Goal: Transaction & Acquisition: Purchase product/service

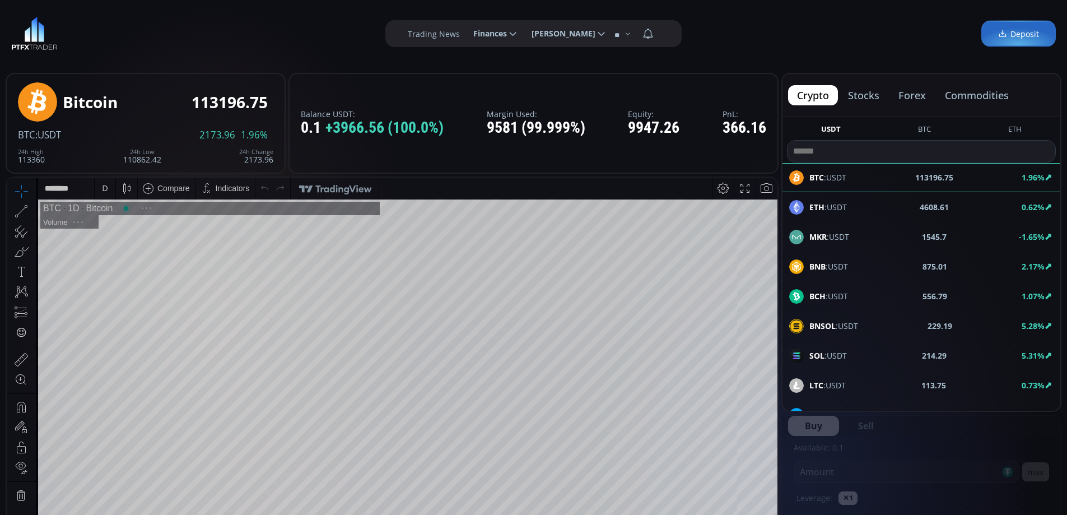
scroll to position [156, 0]
click at [985, 99] on button "commodities" at bounding box center [977, 95] width 82 height 20
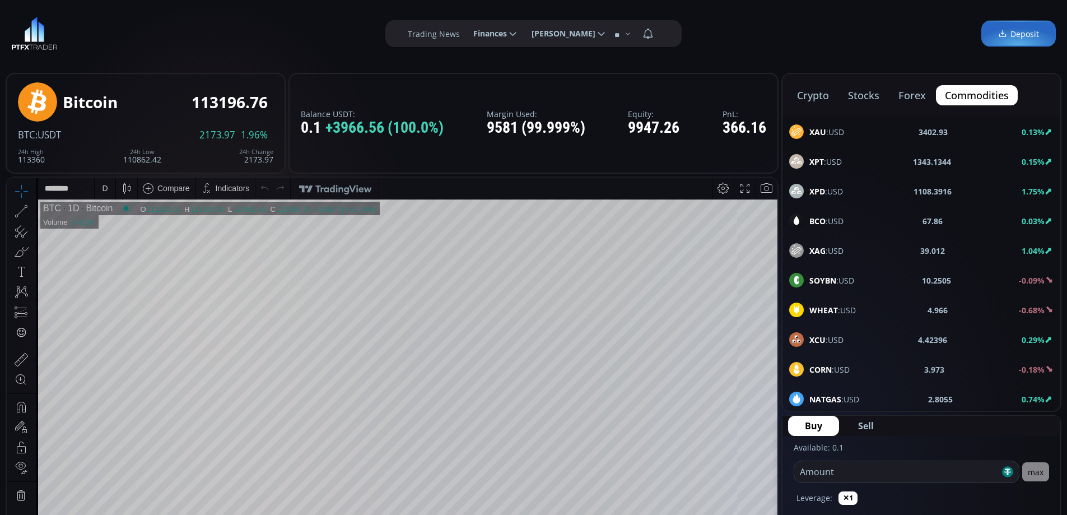
click at [832, 133] on span "XAU :USD" at bounding box center [826, 132] width 35 height 12
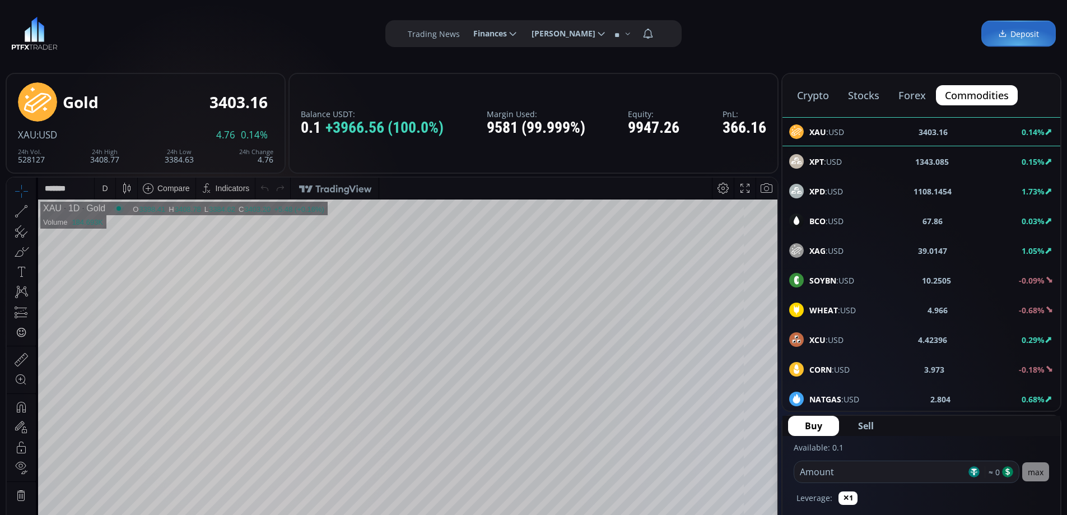
click at [101, 187] on div "D" at bounding box center [105, 187] width 10 height 21
click at [123, 320] on div "1 hour" at bounding box center [112, 321] width 22 height 9
click at [835, 158] on span "XPT :USD" at bounding box center [825, 162] width 32 height 12
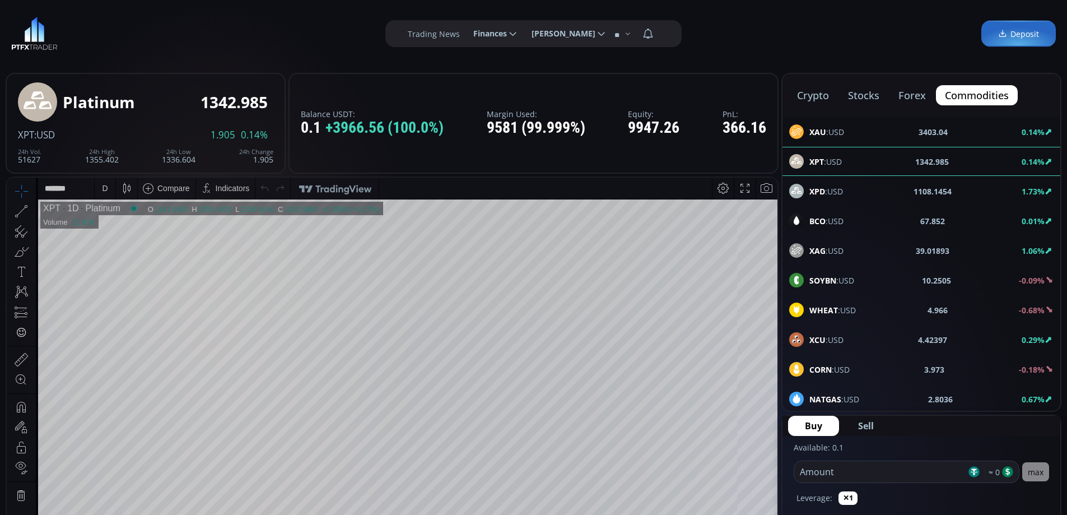
click at [826, 192] on span "XPD :USD" at bounding box center [826, 191] width 34 height 12
click at [827, 221] on span "BCO :USD" at bounding box center [826, 221] width 34 height 12
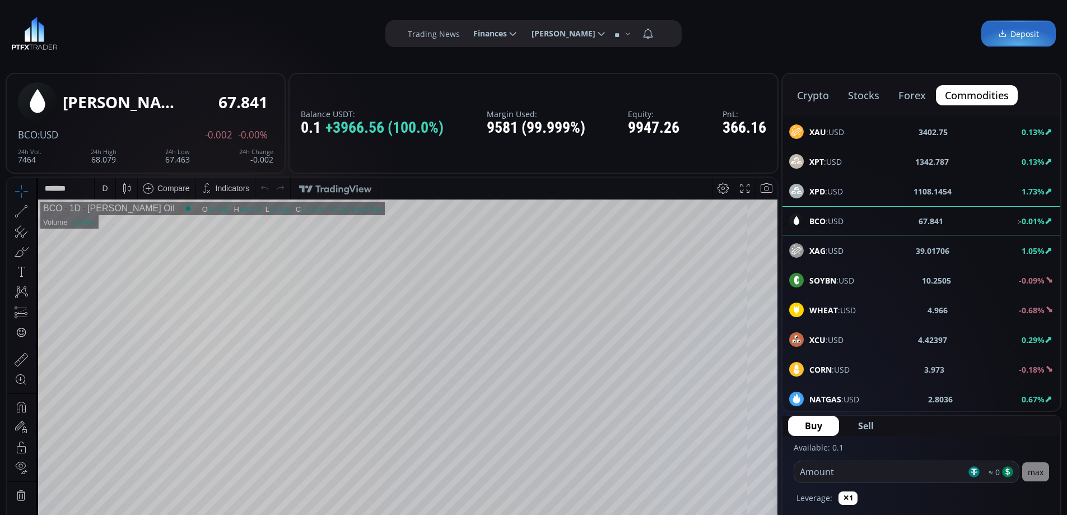
scroll to position [33, 0]
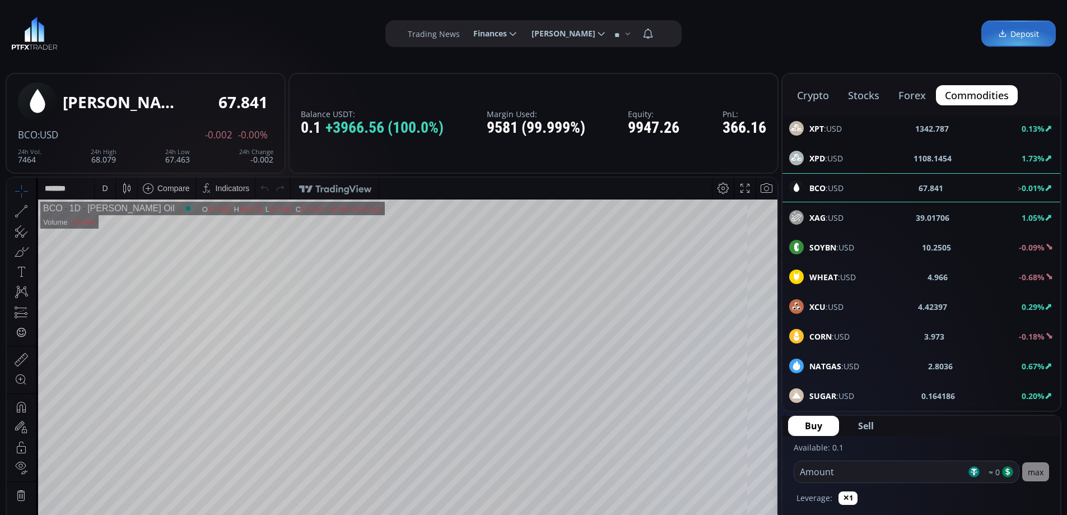
click at [840, 276] on span "WHEAT :USD" at bounding box center [832, 277] width 46 height 12
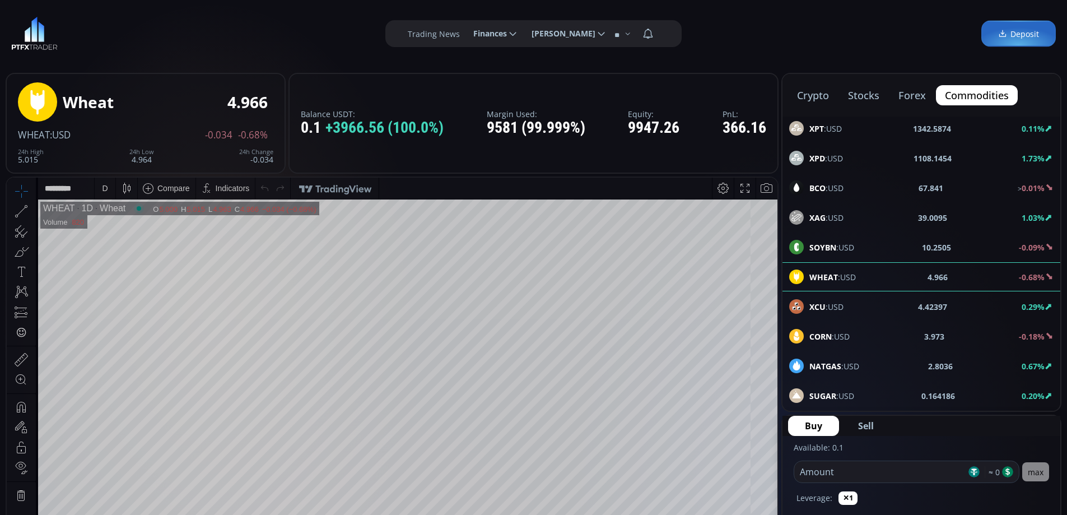
click at [826, 124] on span "XPT :USD" at bounding box center [825, 129] width 32 height 12
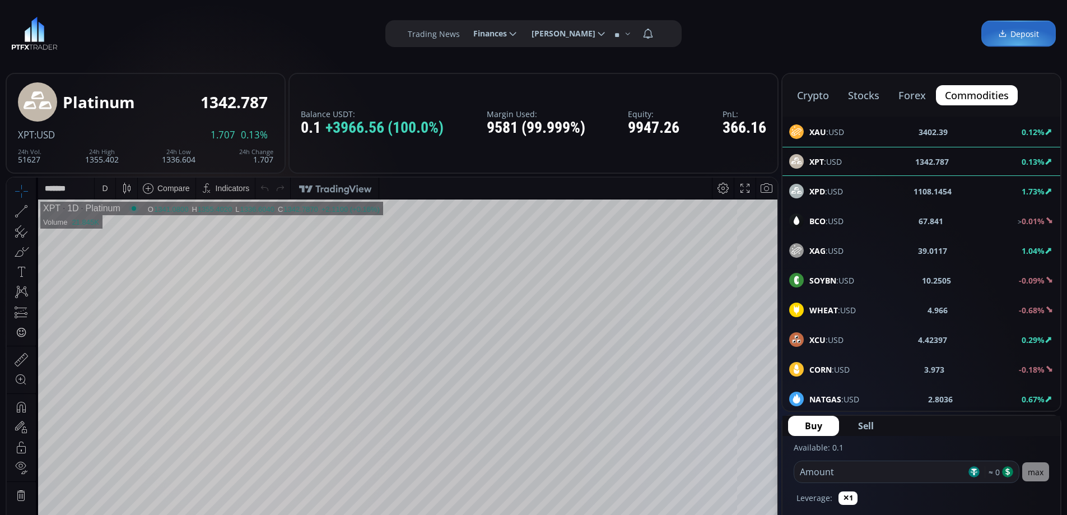
click at [832, 129] on span "XAU :USD" at bounding box center [826, 132] width 35 height 12
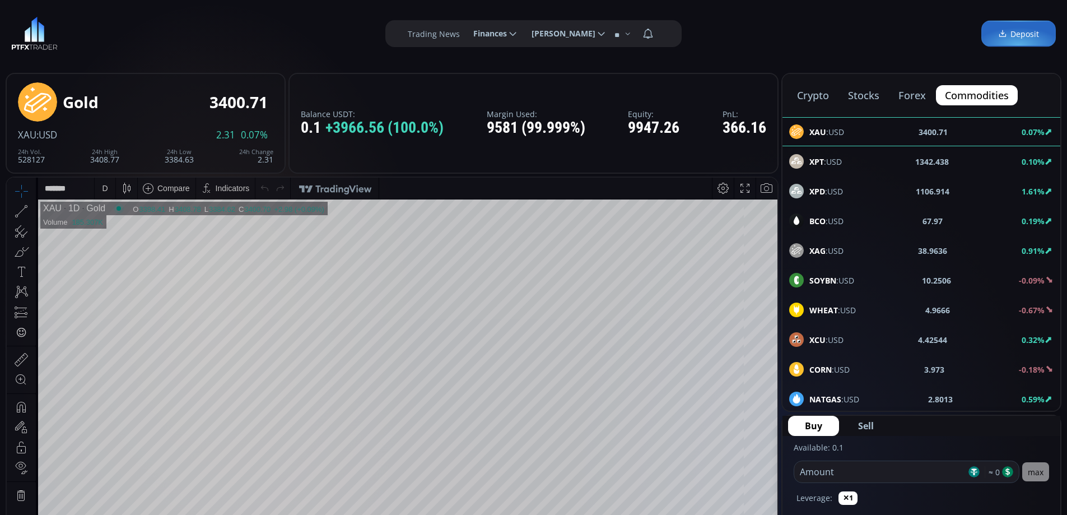
click at [844, 162] on div "XPT :USD 1342.438 0.10%" at bounding box center [921, 161] width 264 height 15
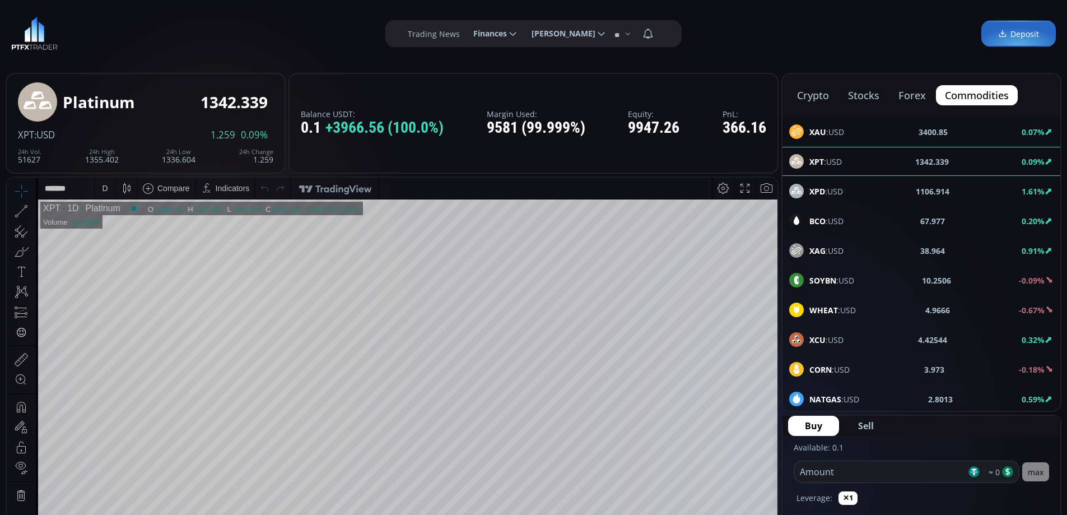
click at [831, 190] on span "XPD :USD" at bounding box center [826, 191] width 34 height 12
click at [833, 221] on span "BCO :USD" at bounding box center [826, 221] width 34 height 12
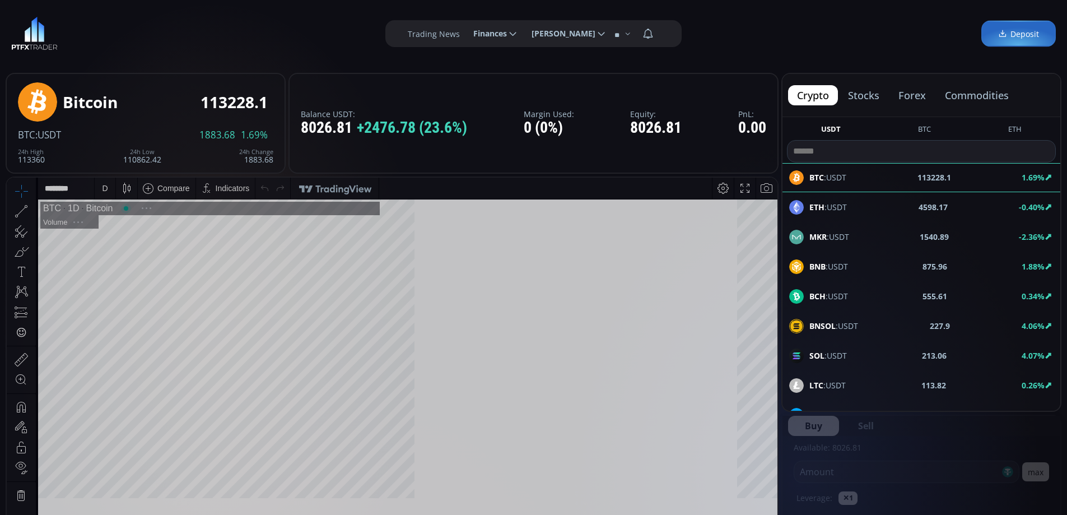
scroll to position [156, 0]
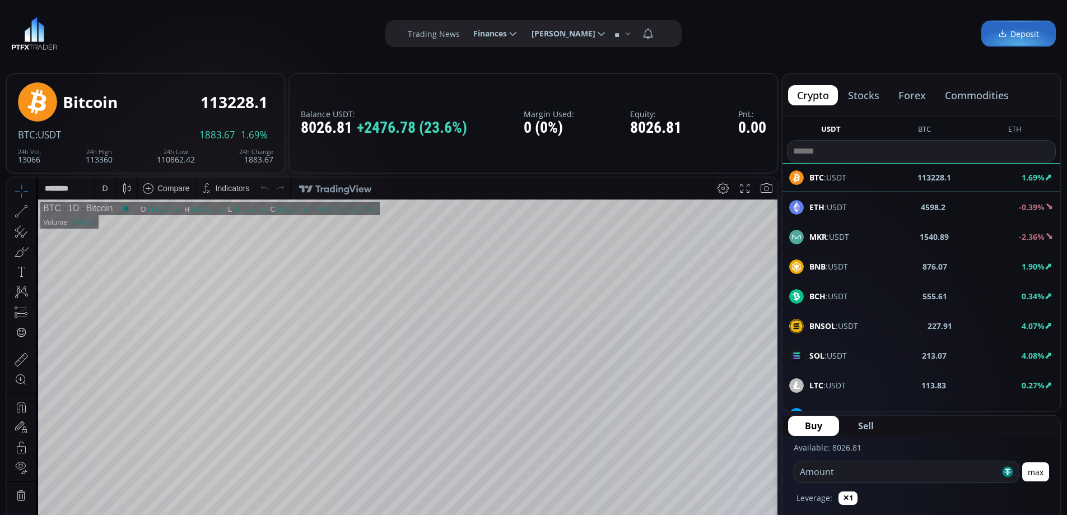
click at [516, 34] on use at bounding box center [512, 34] width 7 height 4
click at [464, 34] on input "********" at bounding box center [464, 34] width 0 height 12
click at [1053, 35] on link "Deposit" at bounding box center [1018, 34] width 74 height 26
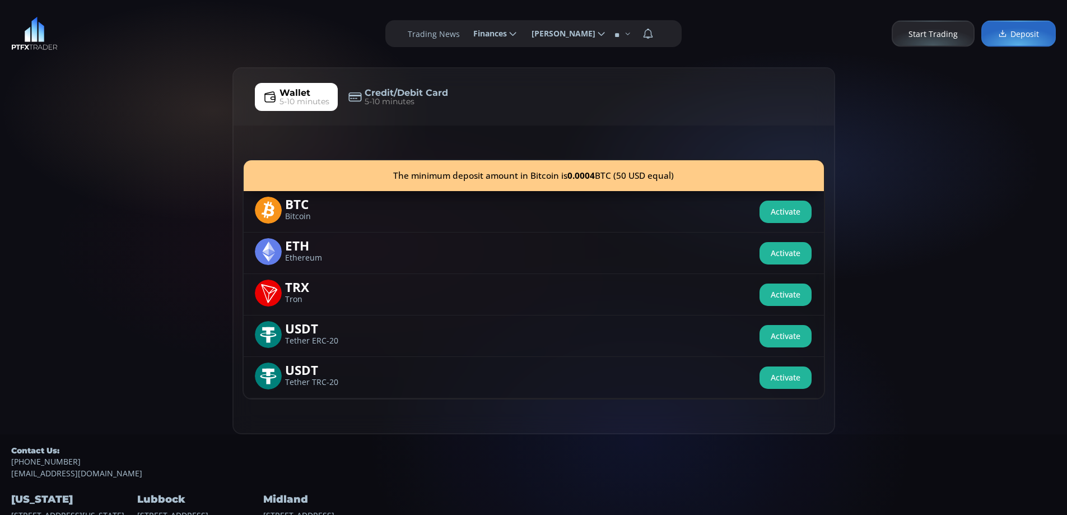
click at [787, 212] on button "Activate" at bounding box center [785, 211] width 52 height 22
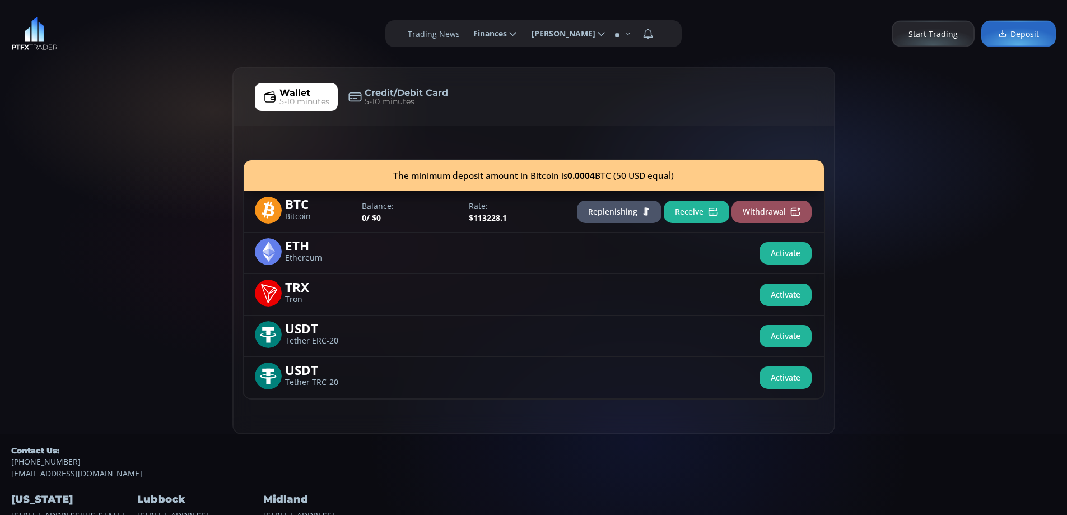
click at [688, 217] on button "Receive" at bounding box center [696, 211] width 66 height 22
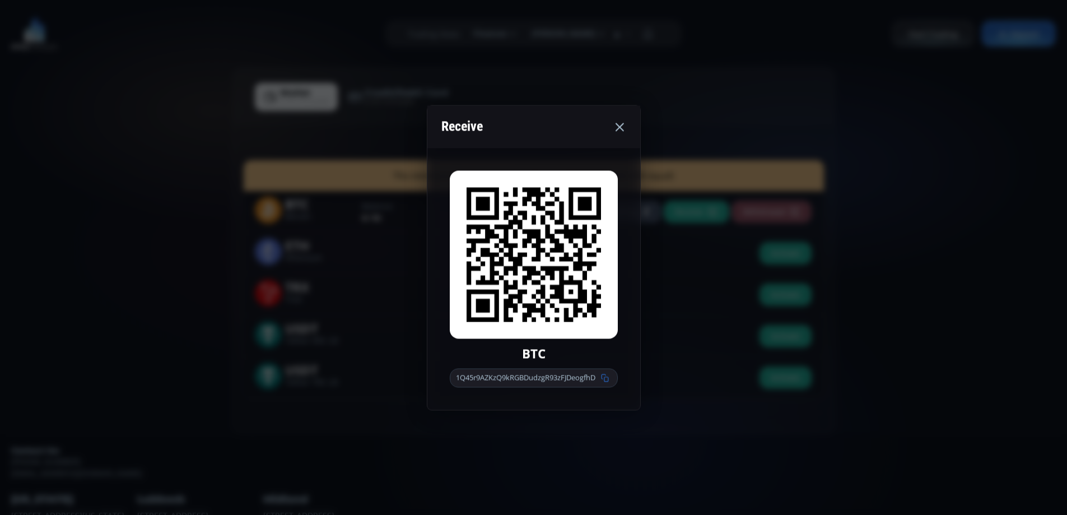
click at [620, 126] on use at bounding box center [619, 127] width 8 height 8
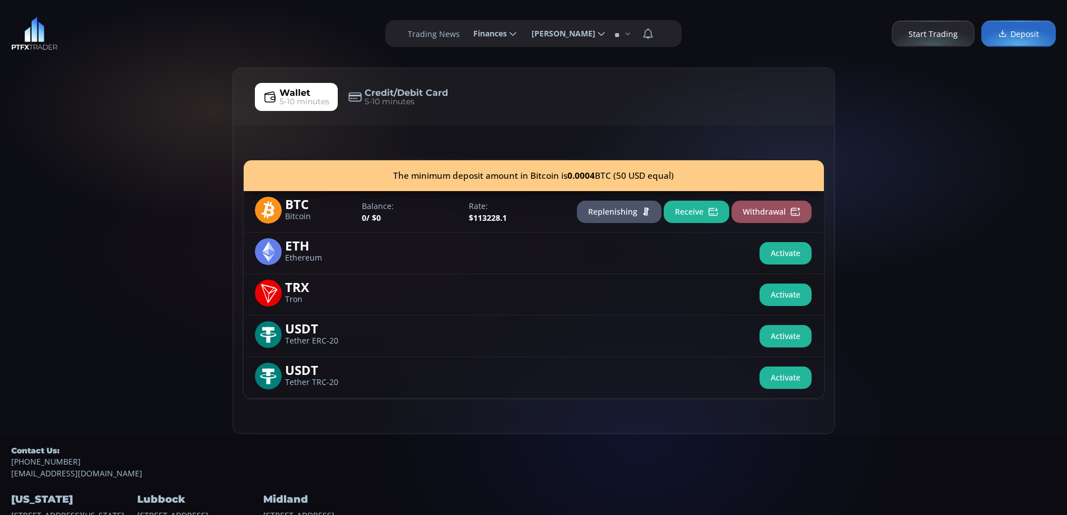
click at [691, 203] on button "Receive" at bounding box center [696, 211] width 66 height 22
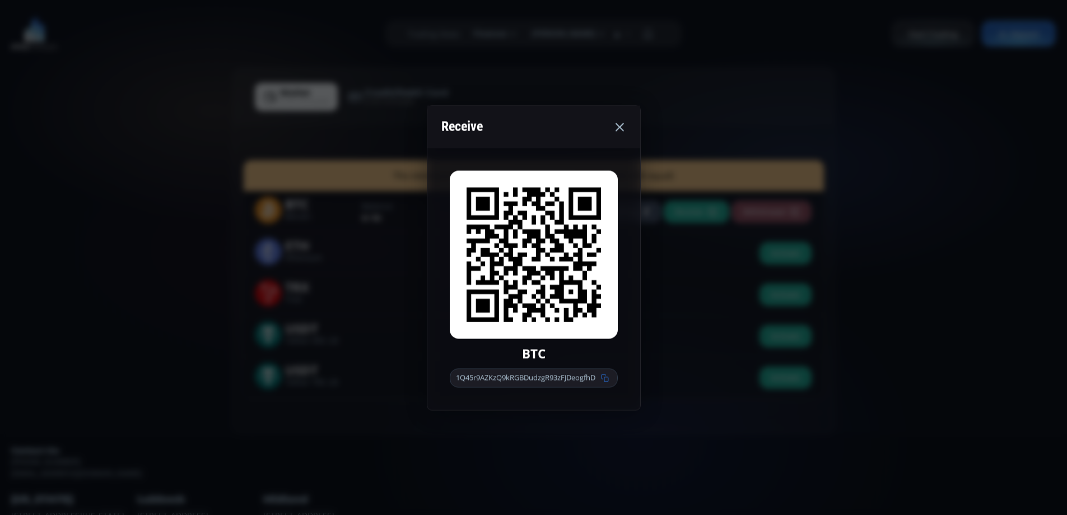
click at [620, 129] on icon at bounding box center [619, 126] width 13 height 13
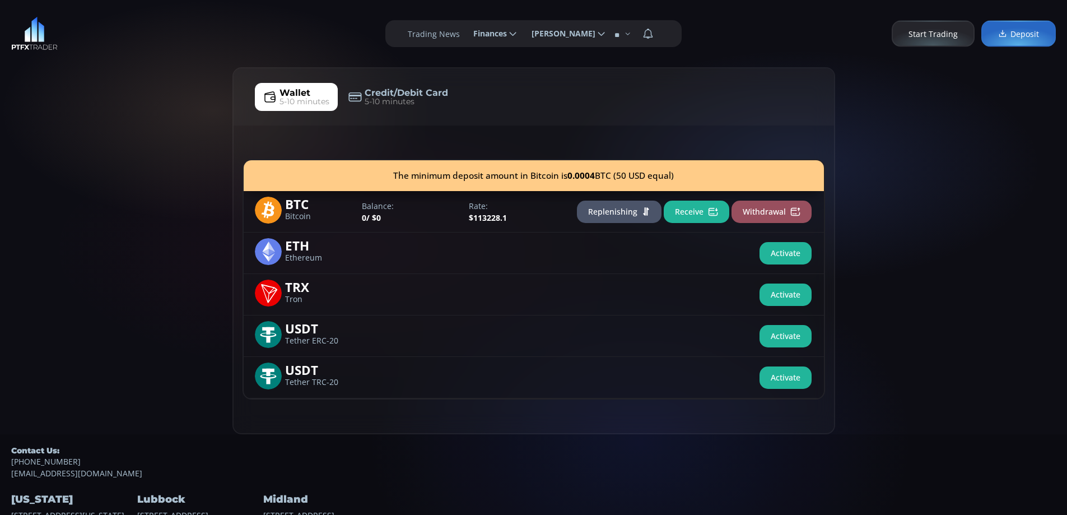
click at [703, 212] on button "Receive" at bounding box center [696, 211] width 66 height 22
